Goal: Information Seeking & Learning: Find specific fact

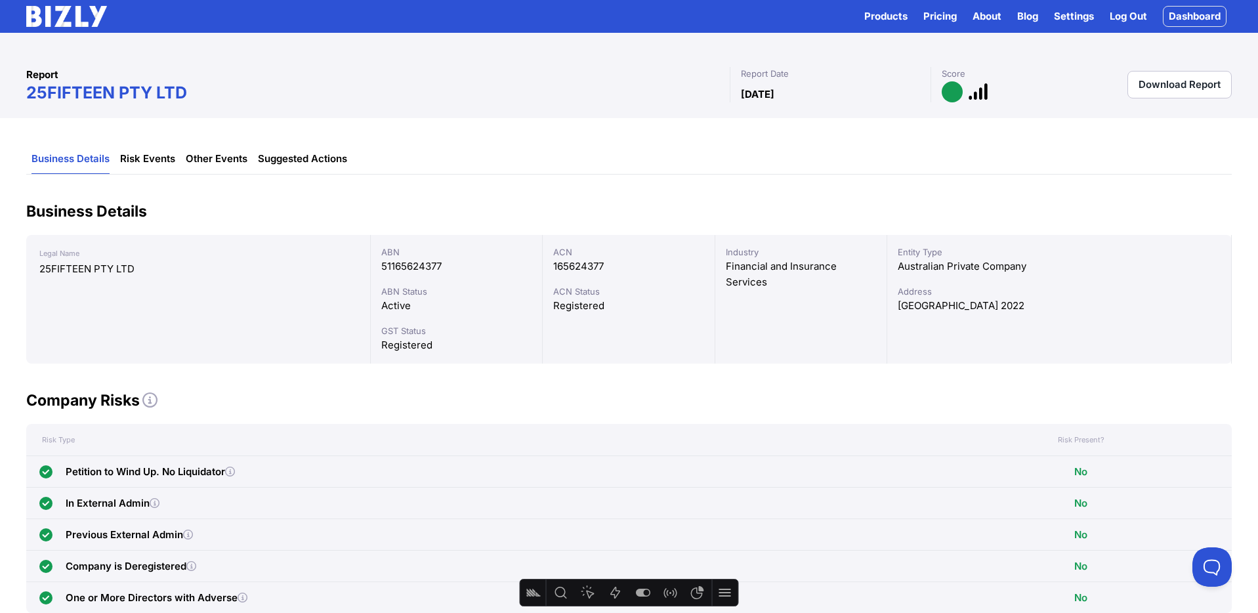
scroll to position [808, 0]
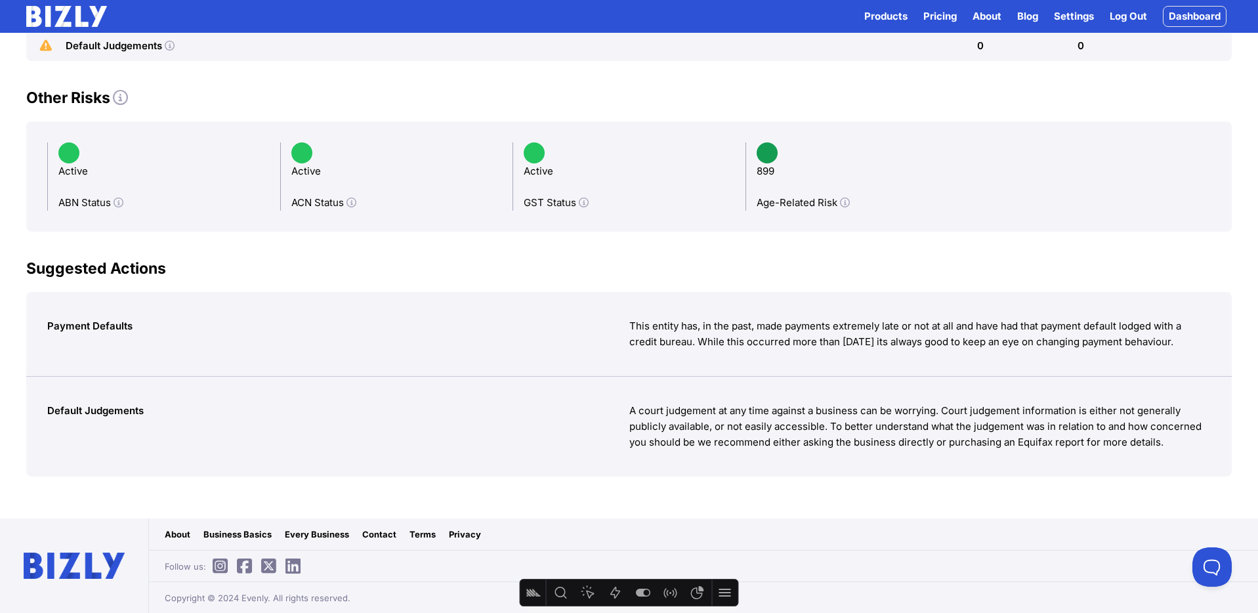
click at [79, 10] on img at bounding box center [66, 16] width 81 height 21
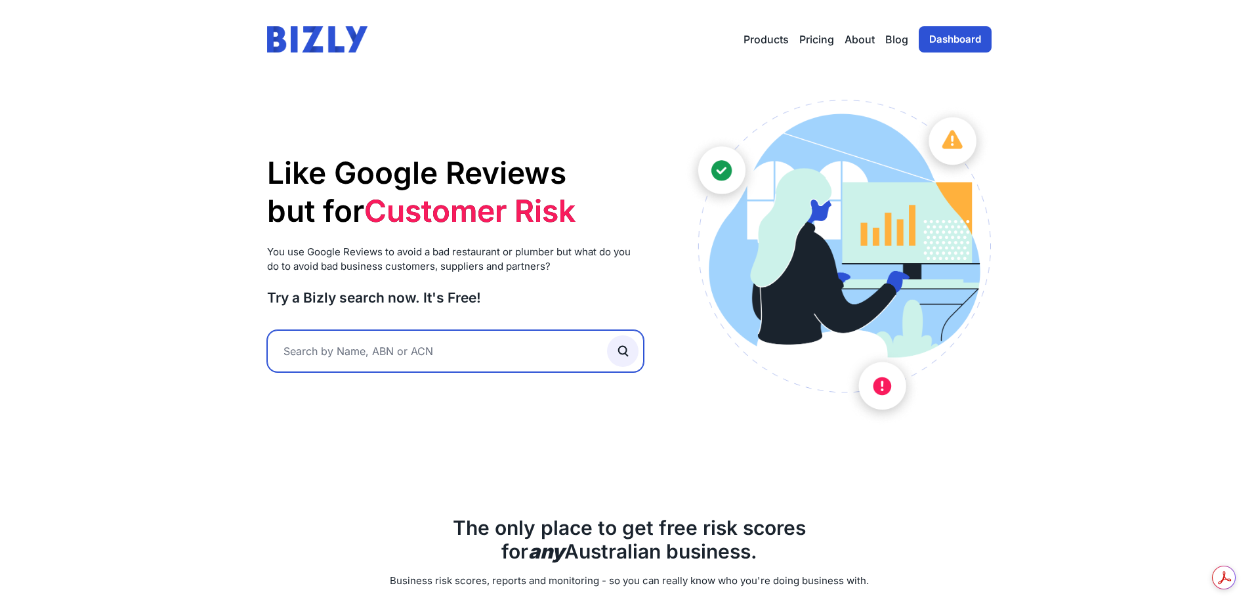
drag, startPoint x: 403, startPoint y: 347, endPoint x: 396, endPoint y: 348, distance: 7.2
click at [403, 347] on input "text" at bounding box center [455, 351] width 377 height 42
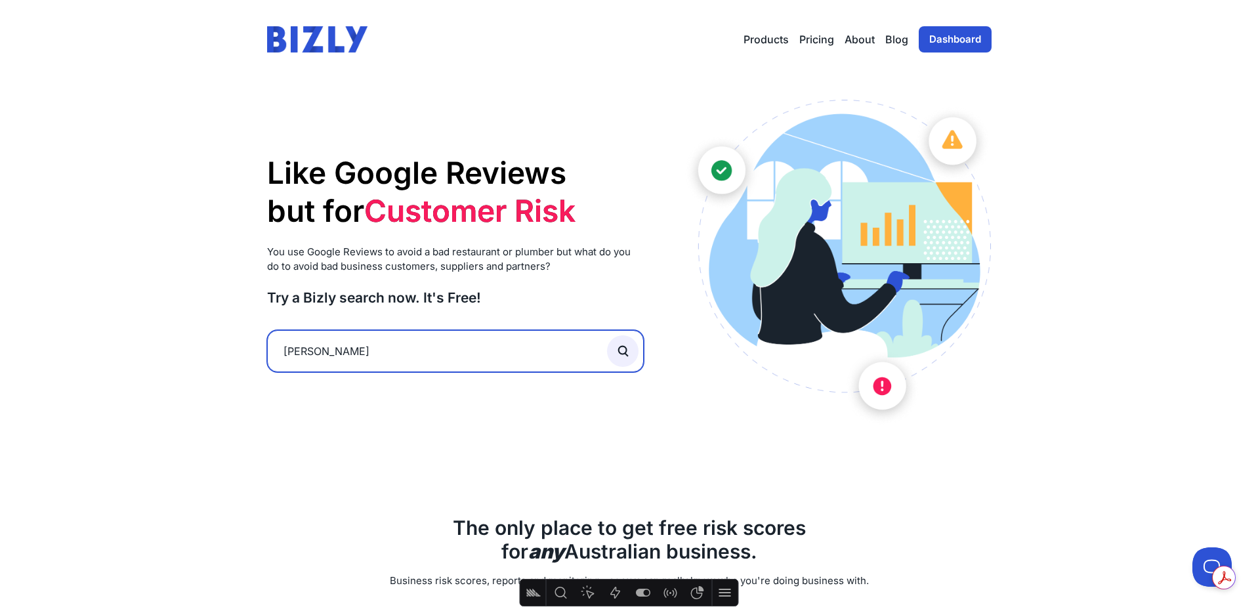
type input "gigi"
click at [607, 335] on button "submit" at bounding box center [622, 350] width 31 height 31
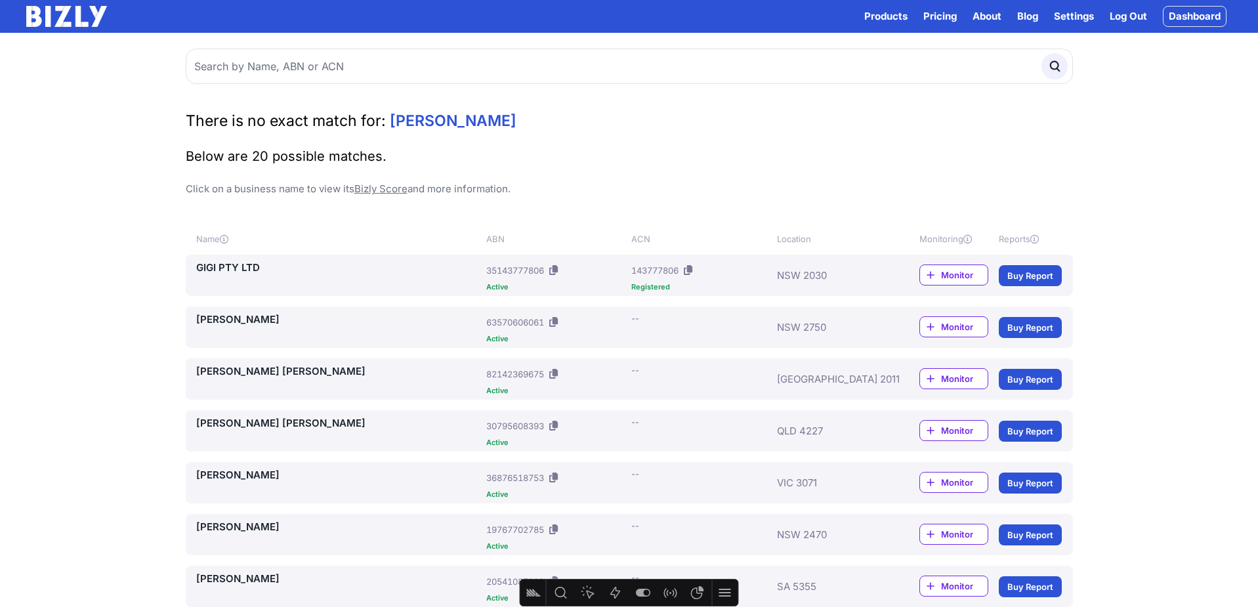
click at [230, 270] on link "GIGI PTY LTD" at bounding box center [338, 268] width 285 height 16
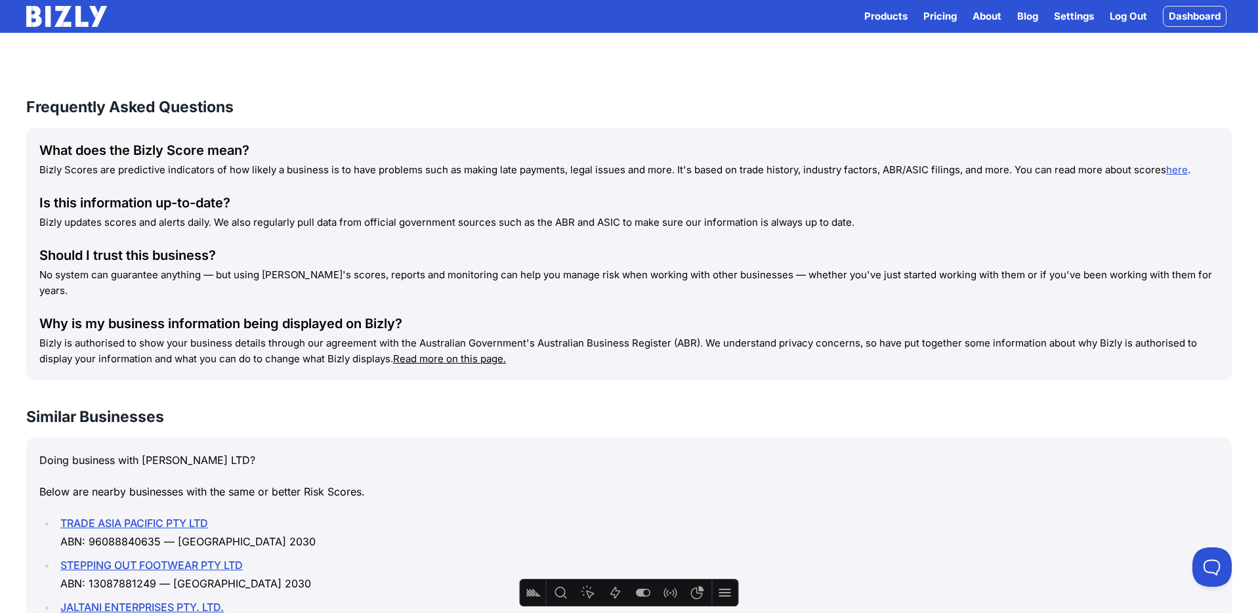
scroll to position [2075, 0]
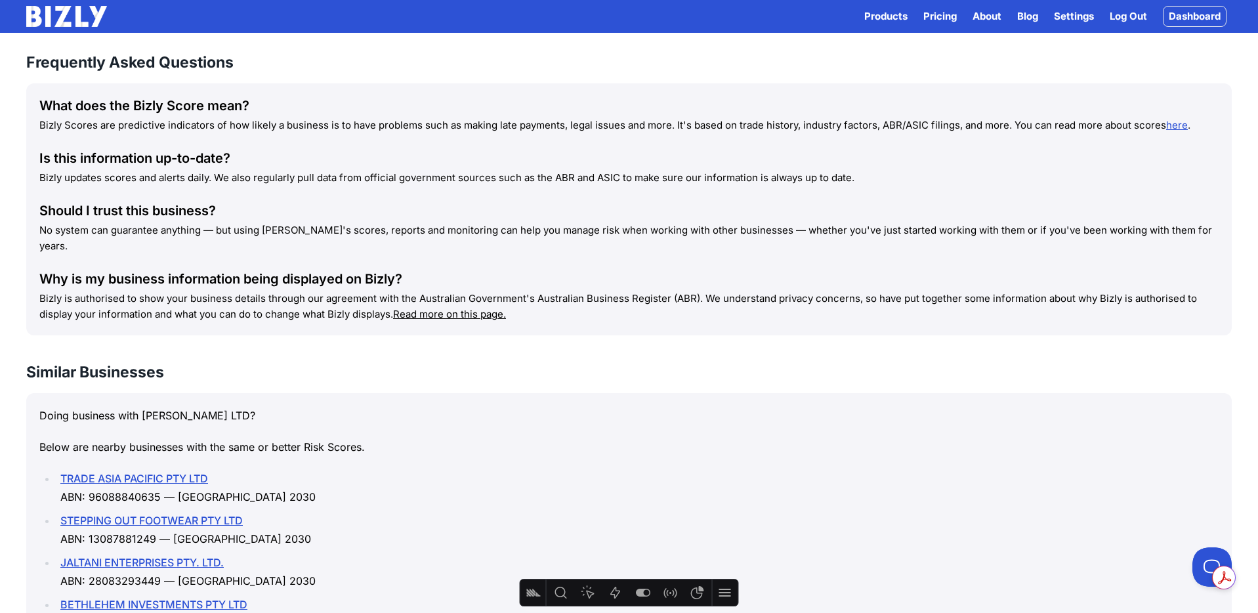
click at [449, 308] on u "Read more on this page." at bounding box center [449, 314] width 113 height 12
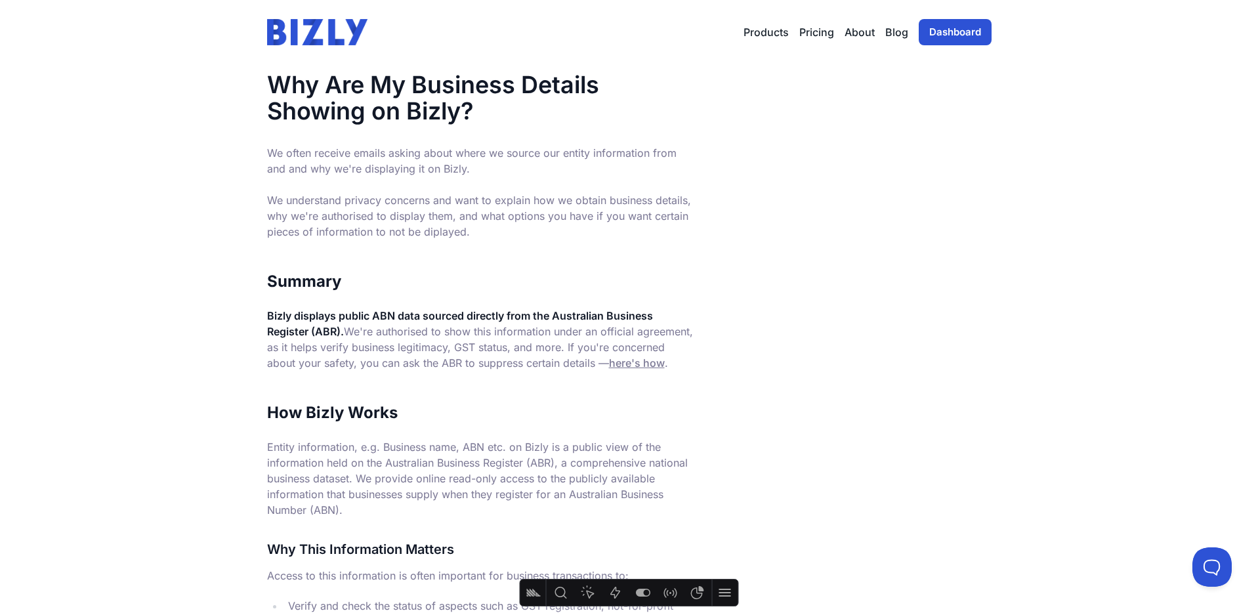
scroll to position [19, 0]
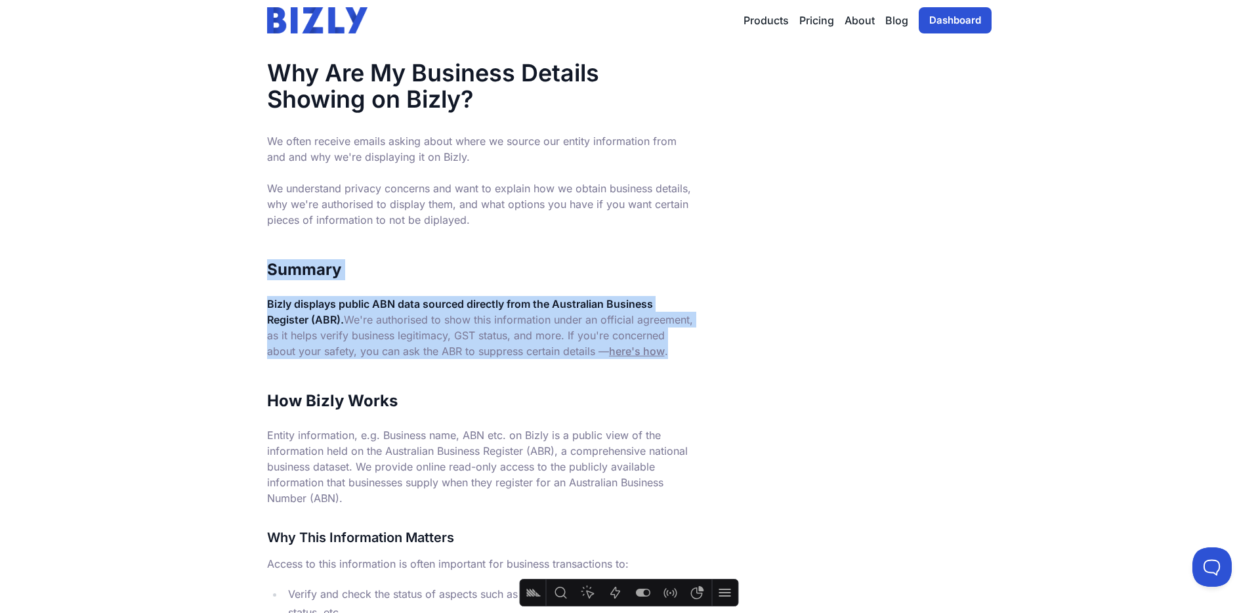
drag, startPoint x: 264, startPoint y: 265, endPoint x: 663, endPoint y: 350, distance: 407.1
copy div "Summary Bizly displays public ABN data sourced directly from the Australian Bus…"
